Goal: Information Seeking & Learning: Check status

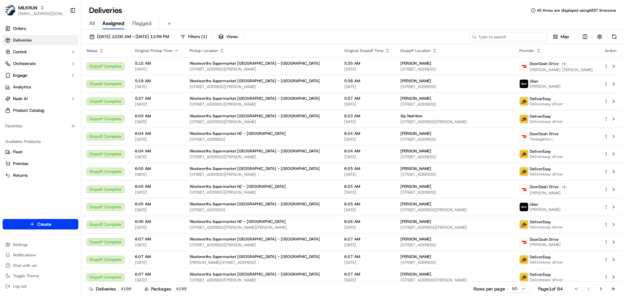
click at [505, 35] on input at bounding box center [508, 36] width 78 height 9
paste input "[PERSON_NAME]"
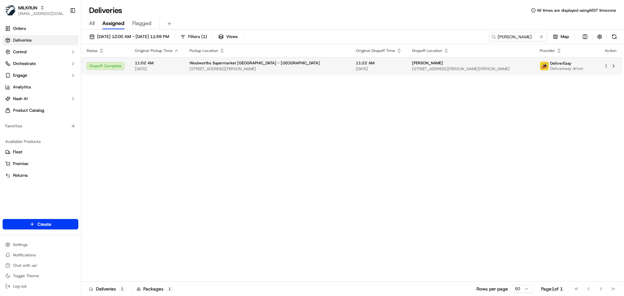
click at [372, 72] on td "11:22 AM [DATE]" at bounding box center [379, 66] width 56 height 18
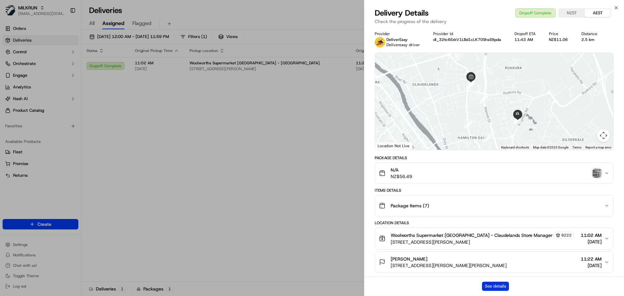
click at [494, 284] on button "See details" at bounding box center [495, 286] width 27 height 9
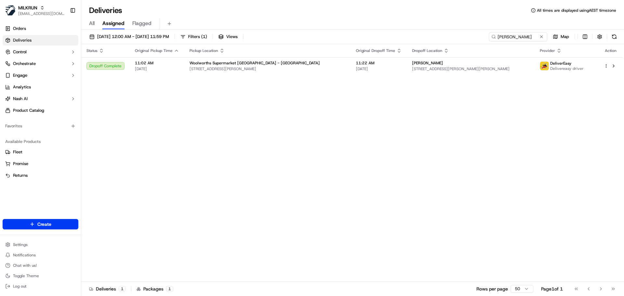
click at [526, 31] on div "[DATE] 12:00 AM - [DATE] 11:59 PM Filters ( 1 ) Views [PERSON_NAME] cable Map S…" at bounding box center [352, 164] width 543 height 268
drag, startPoint x: 539, startPoint y: 40, endPoint x: 380, endPoint y: 30, distance: 159.3
click at [380, 30] on div "[DATE] 12:00 AM - [DATE] 11:59 PM Filters ( 1 ) Views [PERSON_NAME] cable Map S…" at bounding box center [352, 164] width 543 height 268
paste input "[PERSON_NAME]"
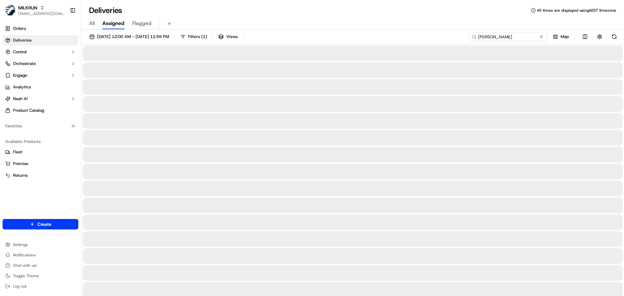
type input "[PERSON_NAME]"
